Goal: Task Accomplishment & Management: Manage account settings

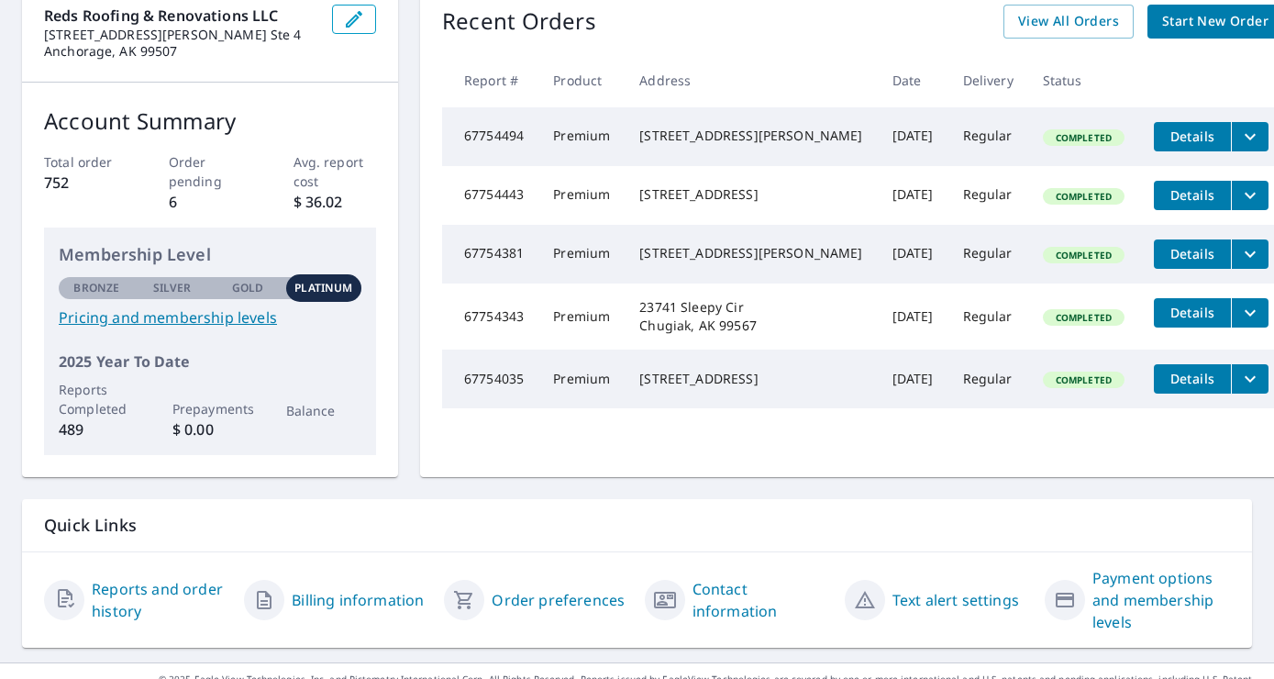
scroll to position [232, 0]
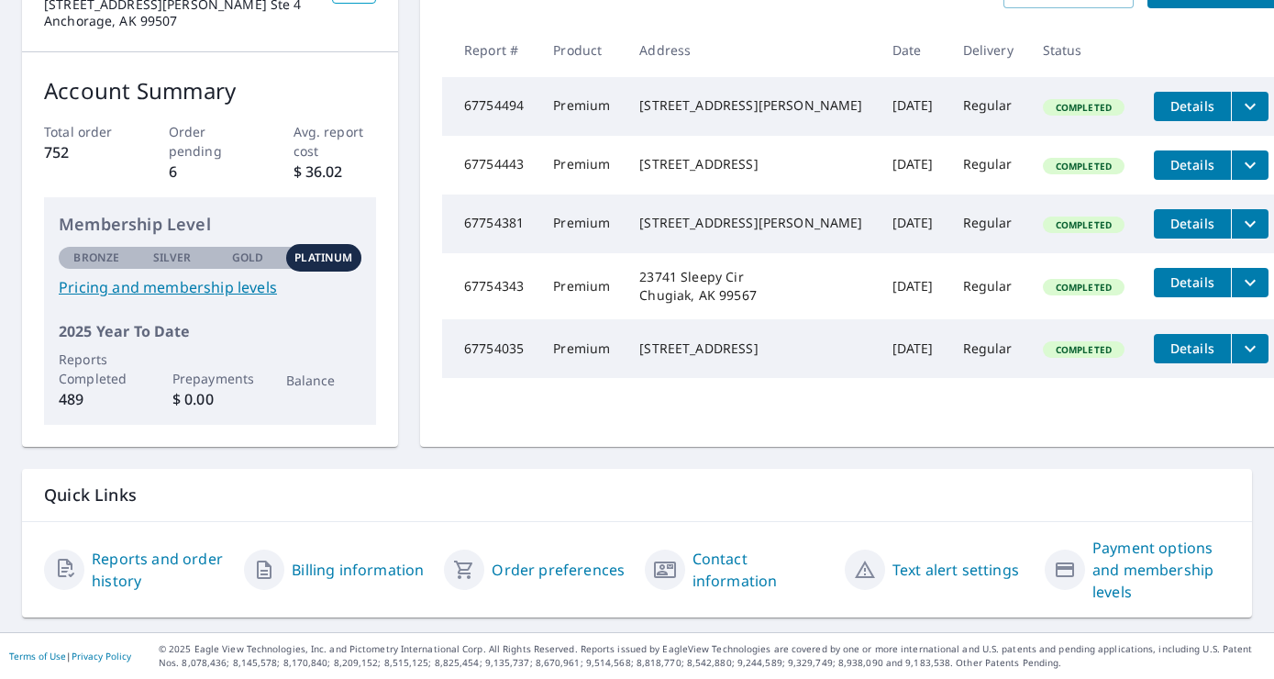
click at [341, 565] on link "Billing information" at bounding box center [358, 570] width 132 height 22
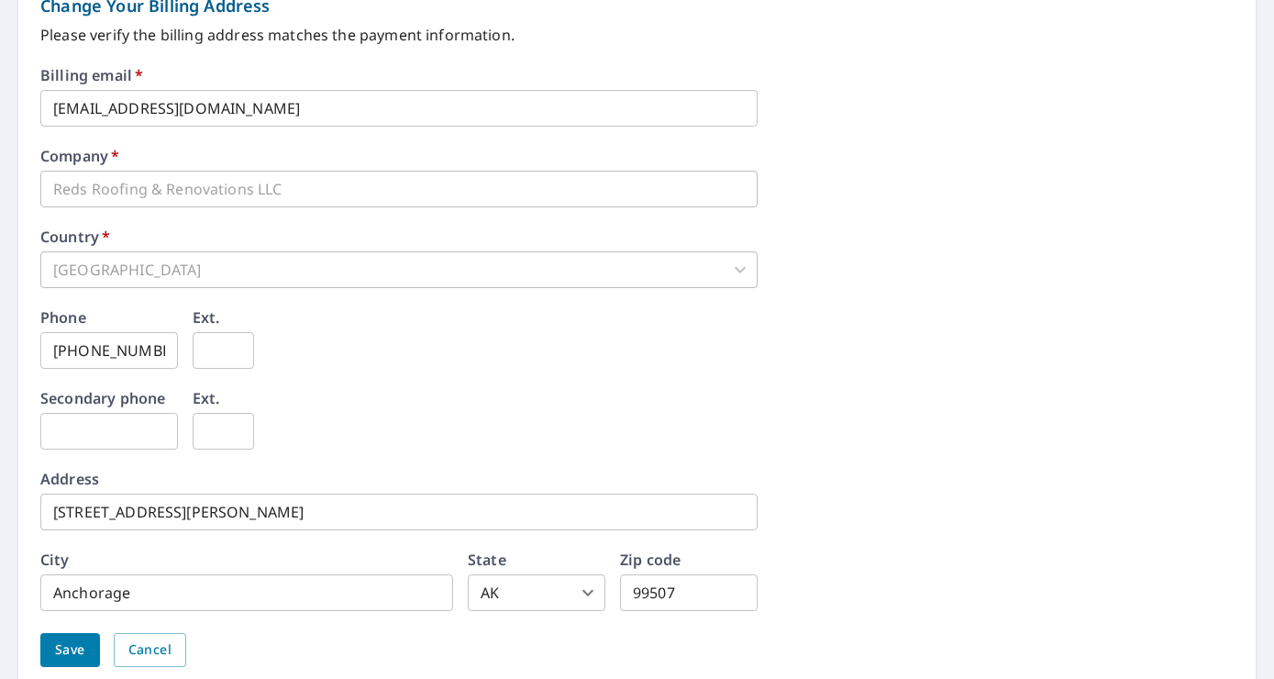
scroll to position [877, 0]
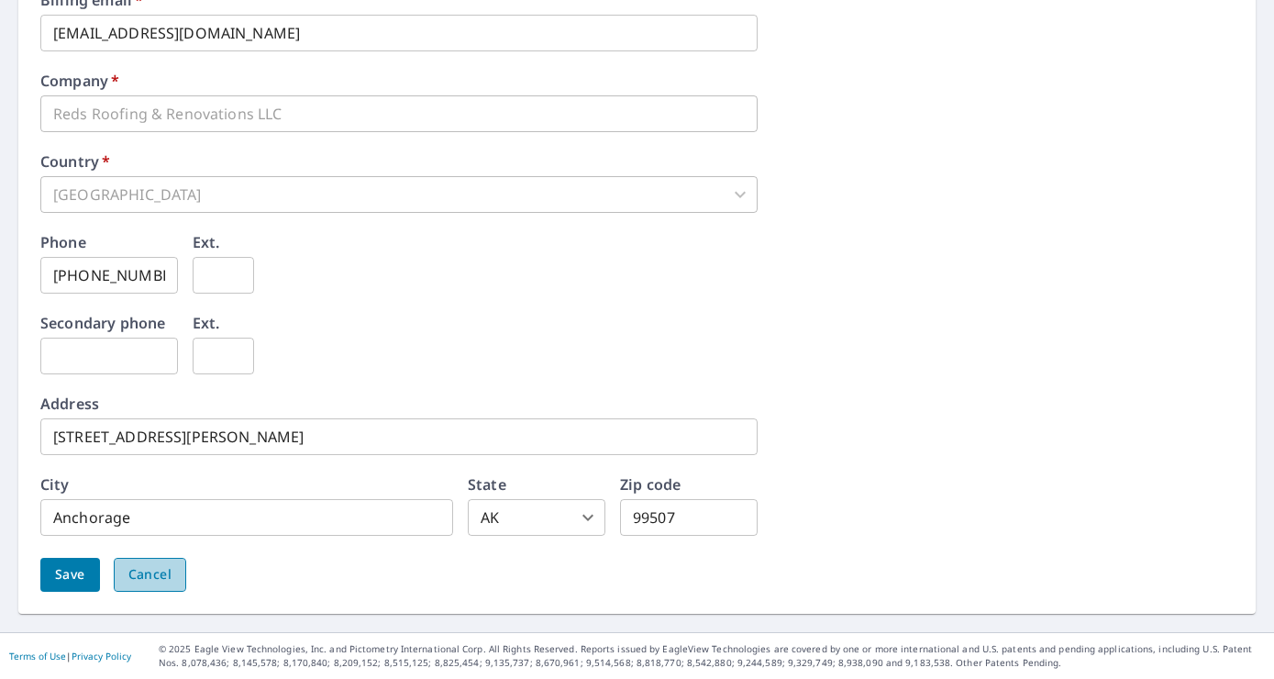
click at [145, 565] on span "Cancel" at bounding box center [149, 574] width 43 height 23
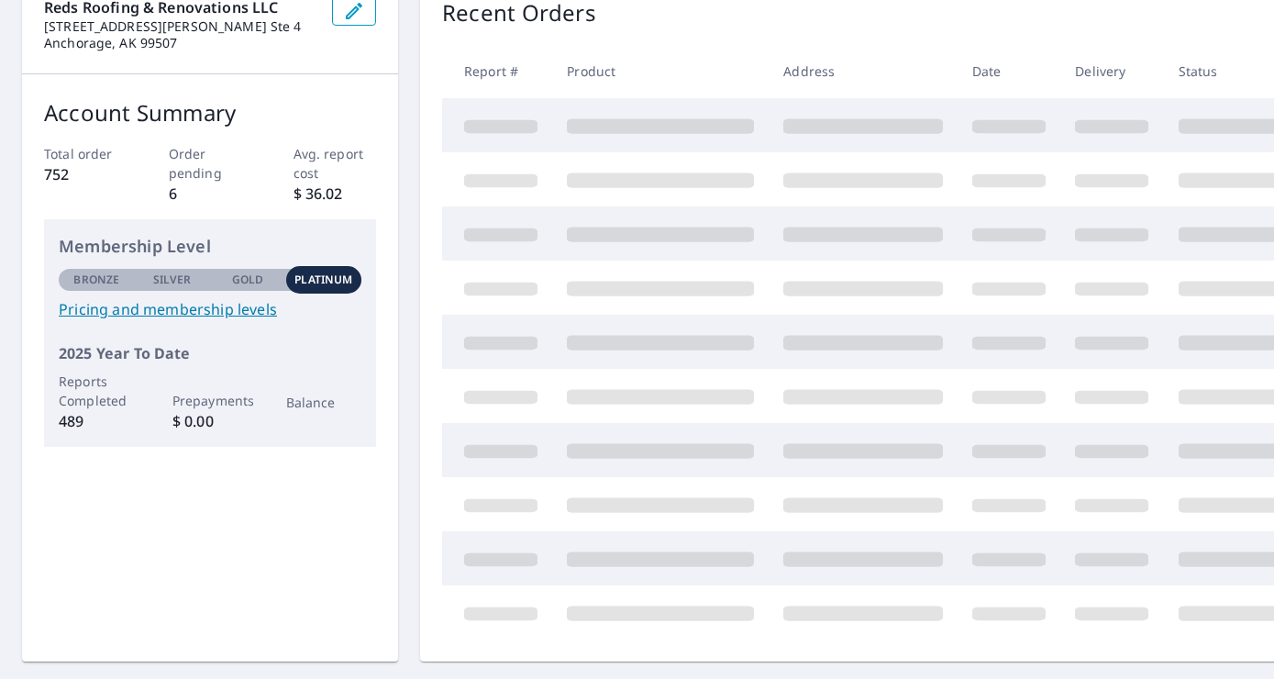
scroll to position [211, 0]
click at [241, 308] on link "Pricing and membership levels" at bounding box center [210, 308] width 303 height 22
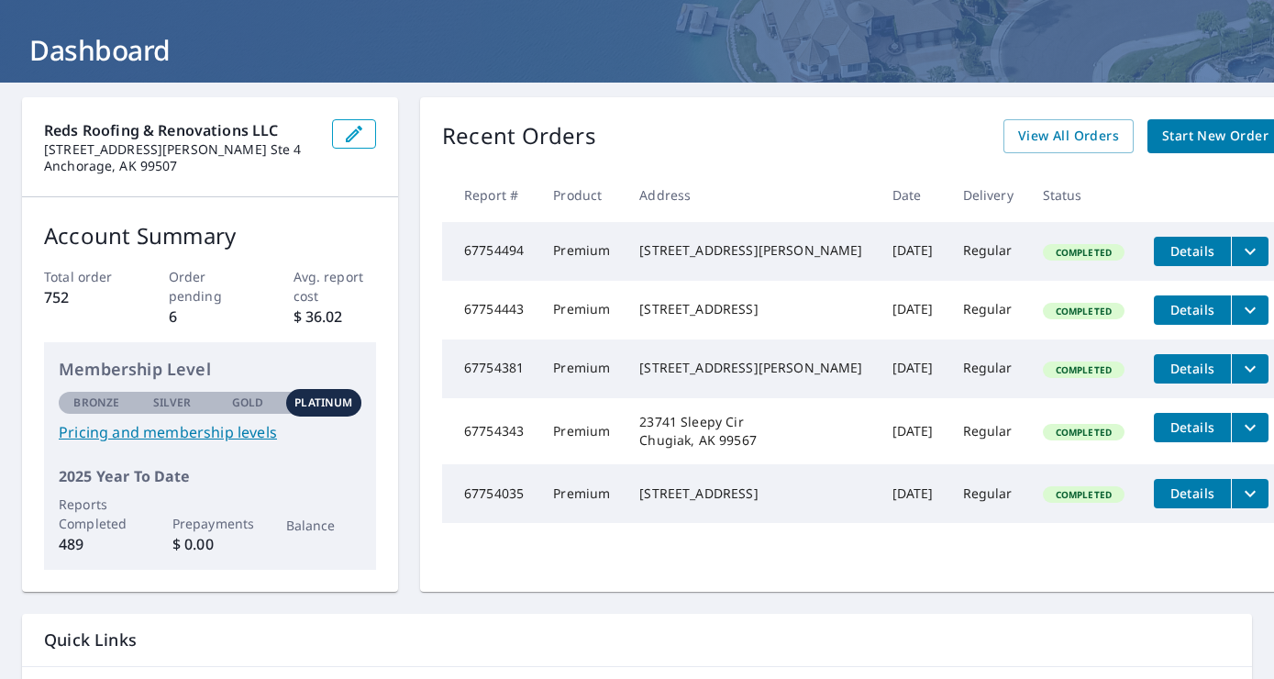
scroll to position [86, 0]
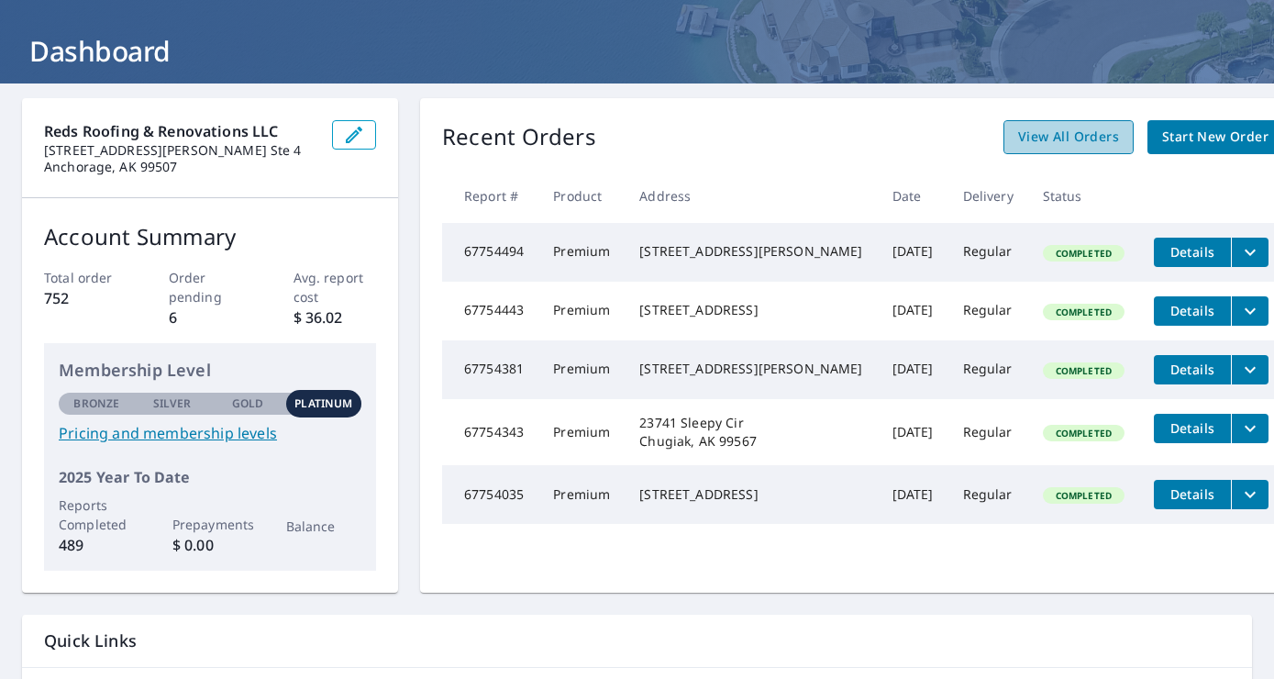
click at [1052, 151] on link "View All Orders" at bounding box center [1069, 137] width 130 height 34
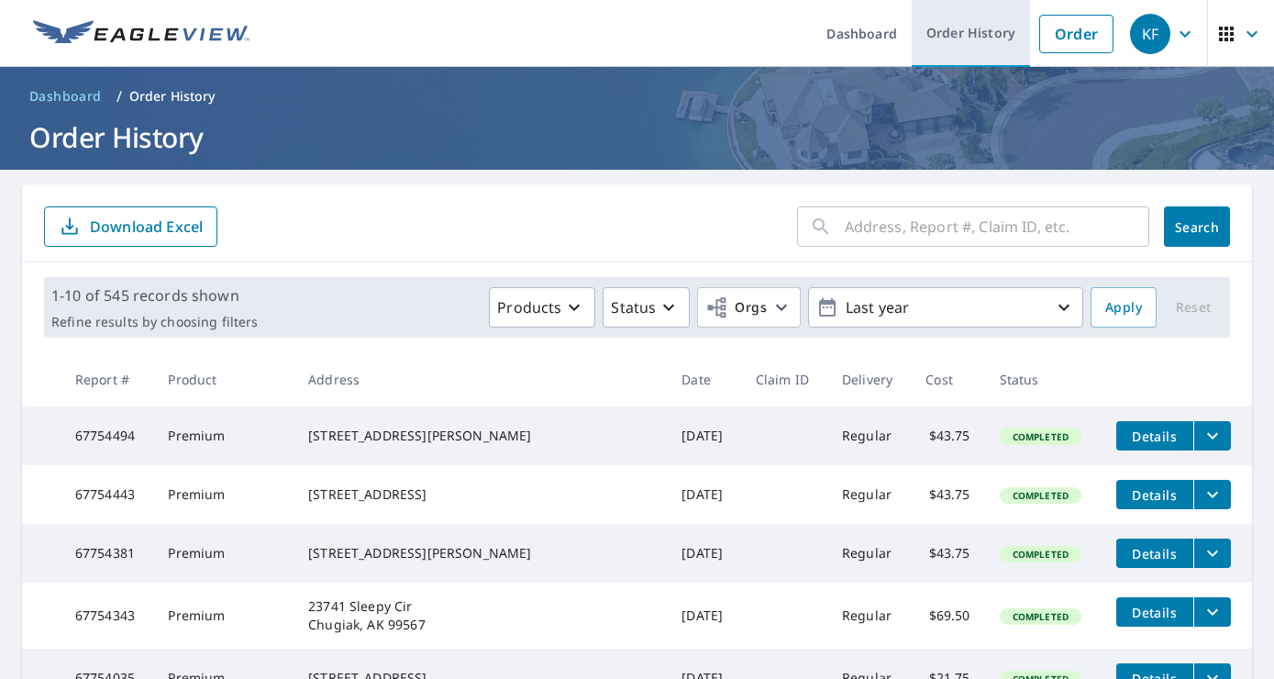
click at [959, 21] on link "Order History" at bounding box center [971, 33] width 118 height 67
click at [957, 38] on link "Order History" at bounding box center [971, 33] width 118 height 67
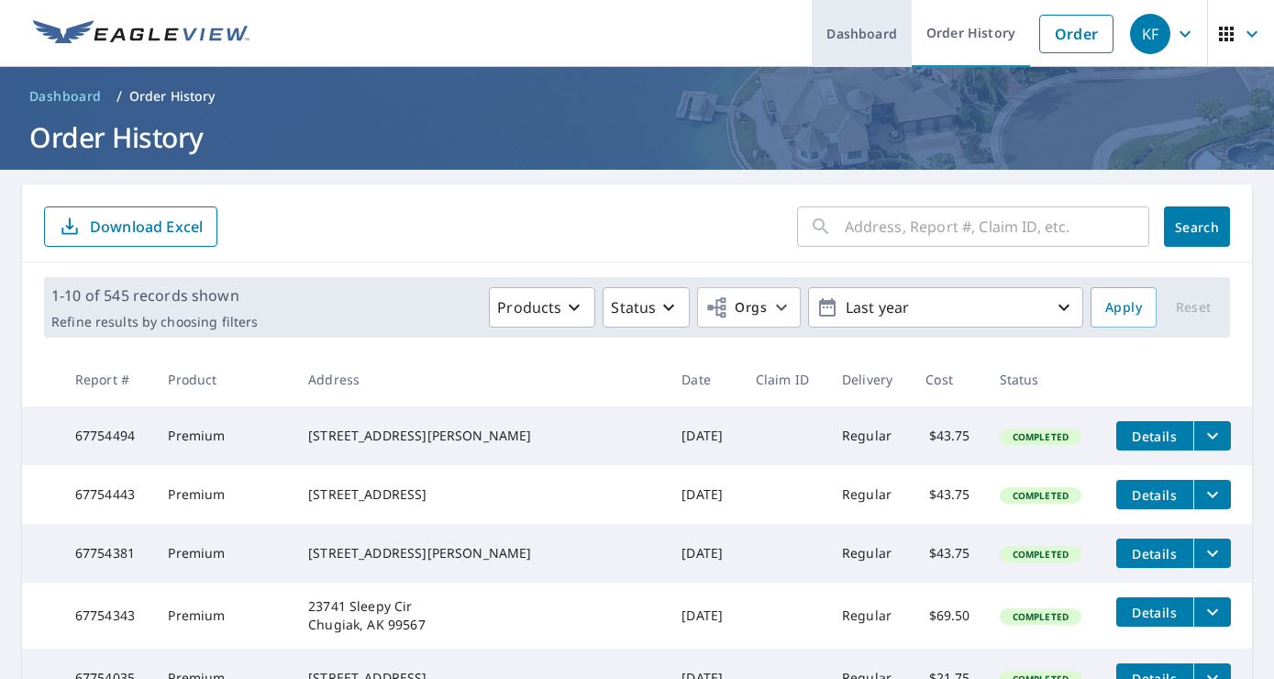
click at [899, 29] on link "Dashboard" at bounding box center [862, 33] width 100 height 67
